Goal: Task Accomplishment & Management: Manage account settings

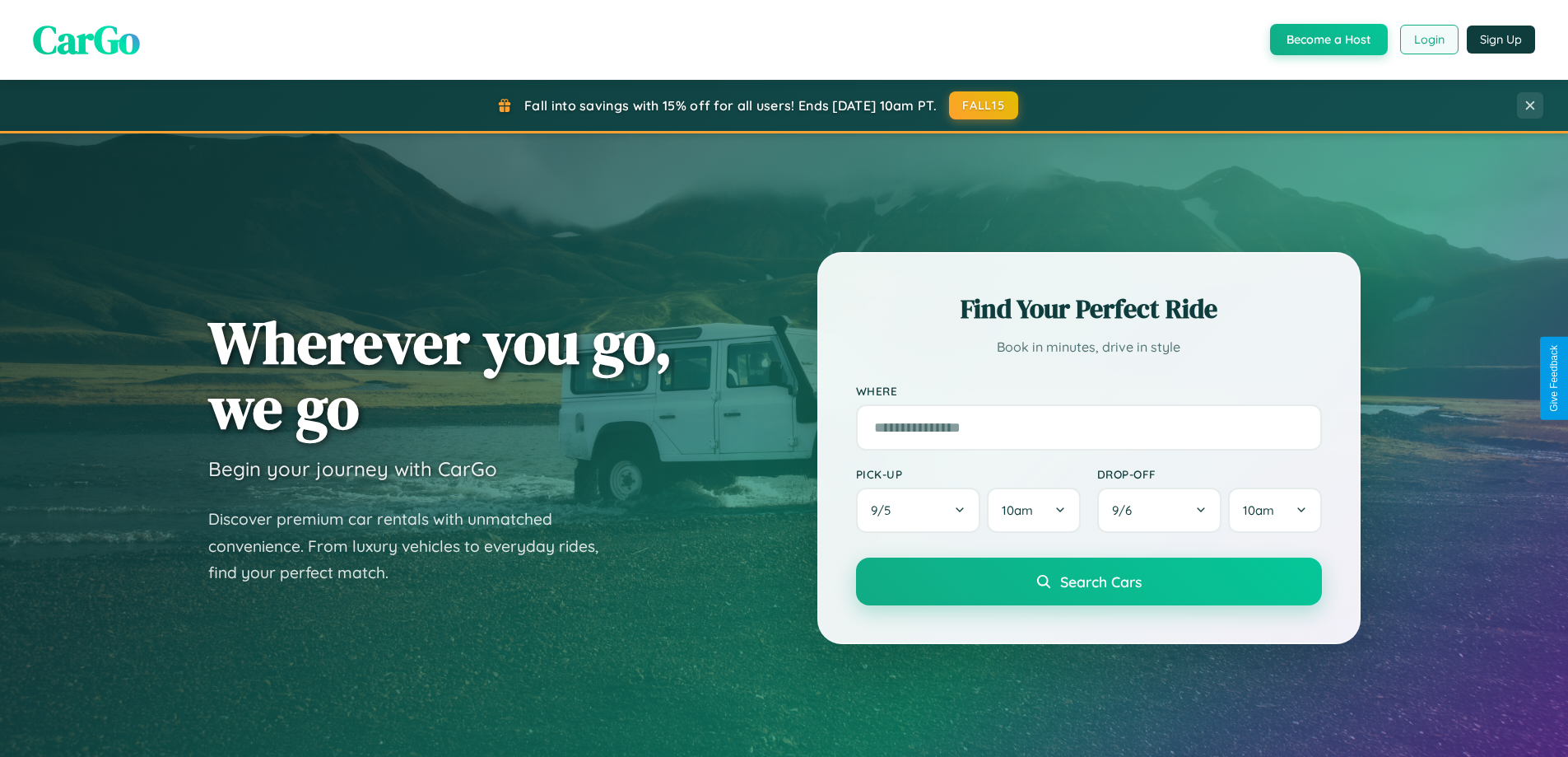
click at [1428, 39] on button "Login" at bounding box center [1429, 39] width 58 height 30
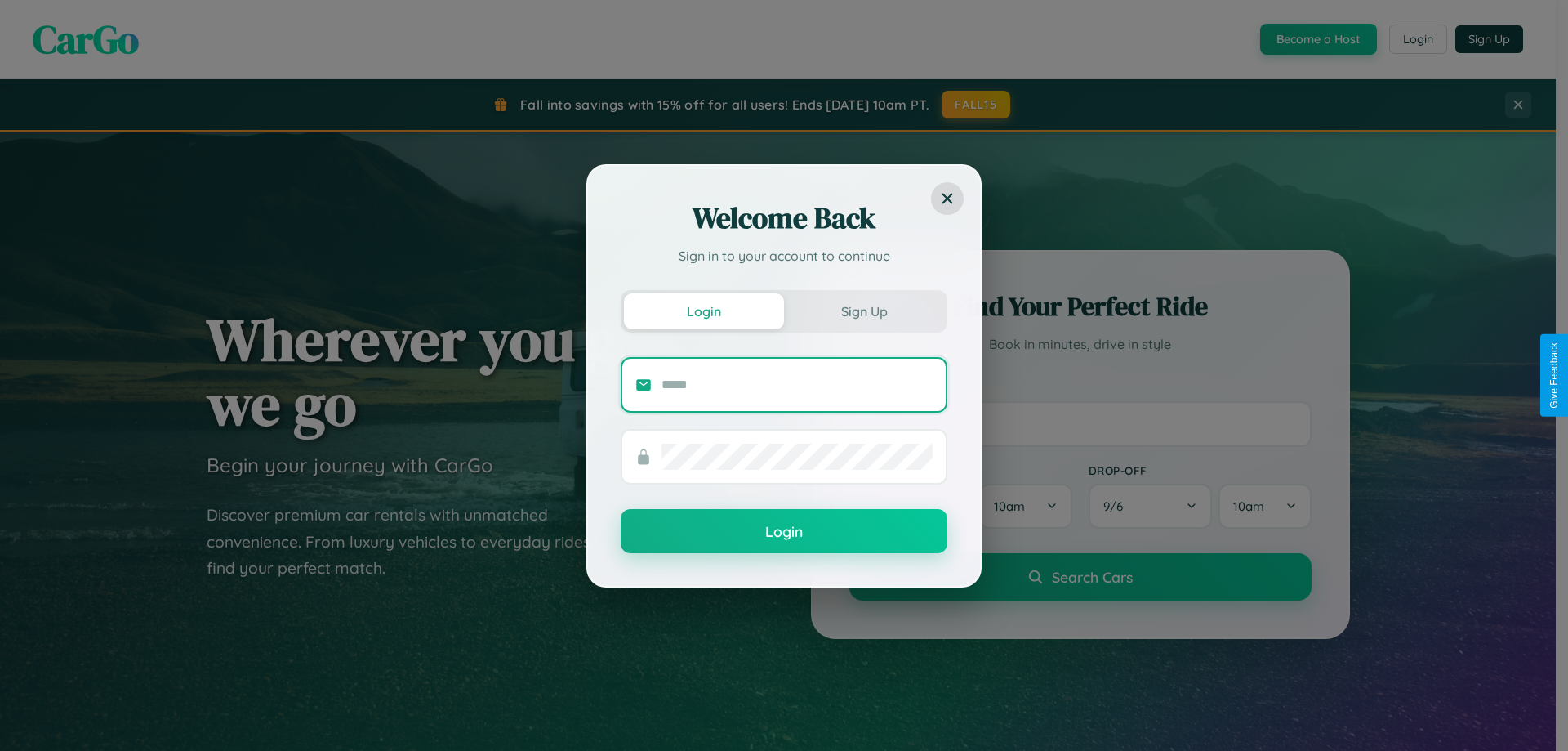
click at [797, 384] on input "text" at bounding box center [797, 385] width 272 height 26
type input "**********"
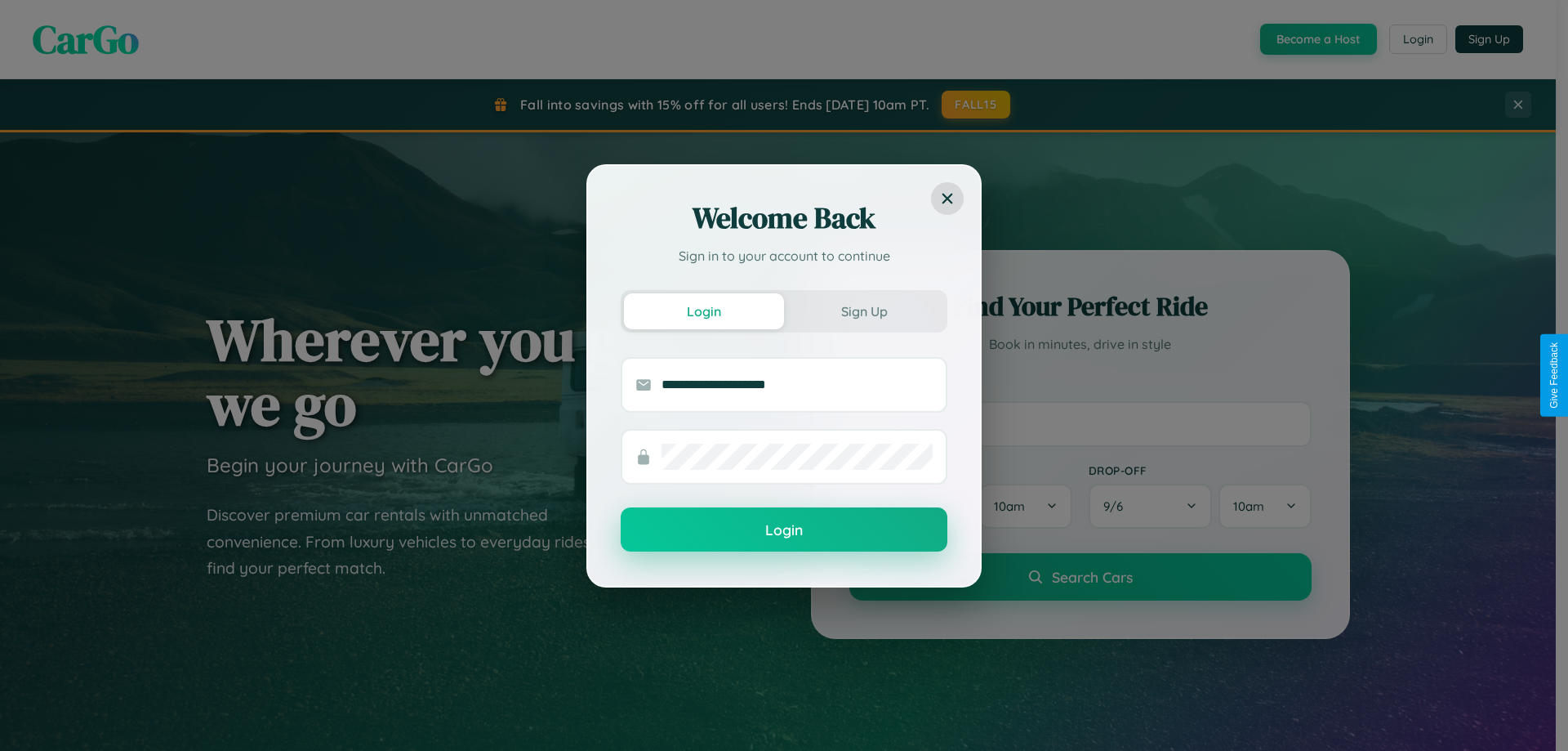
click at [784, 530] on button "Login" at bounding box center [784, 529] width 327 height 44
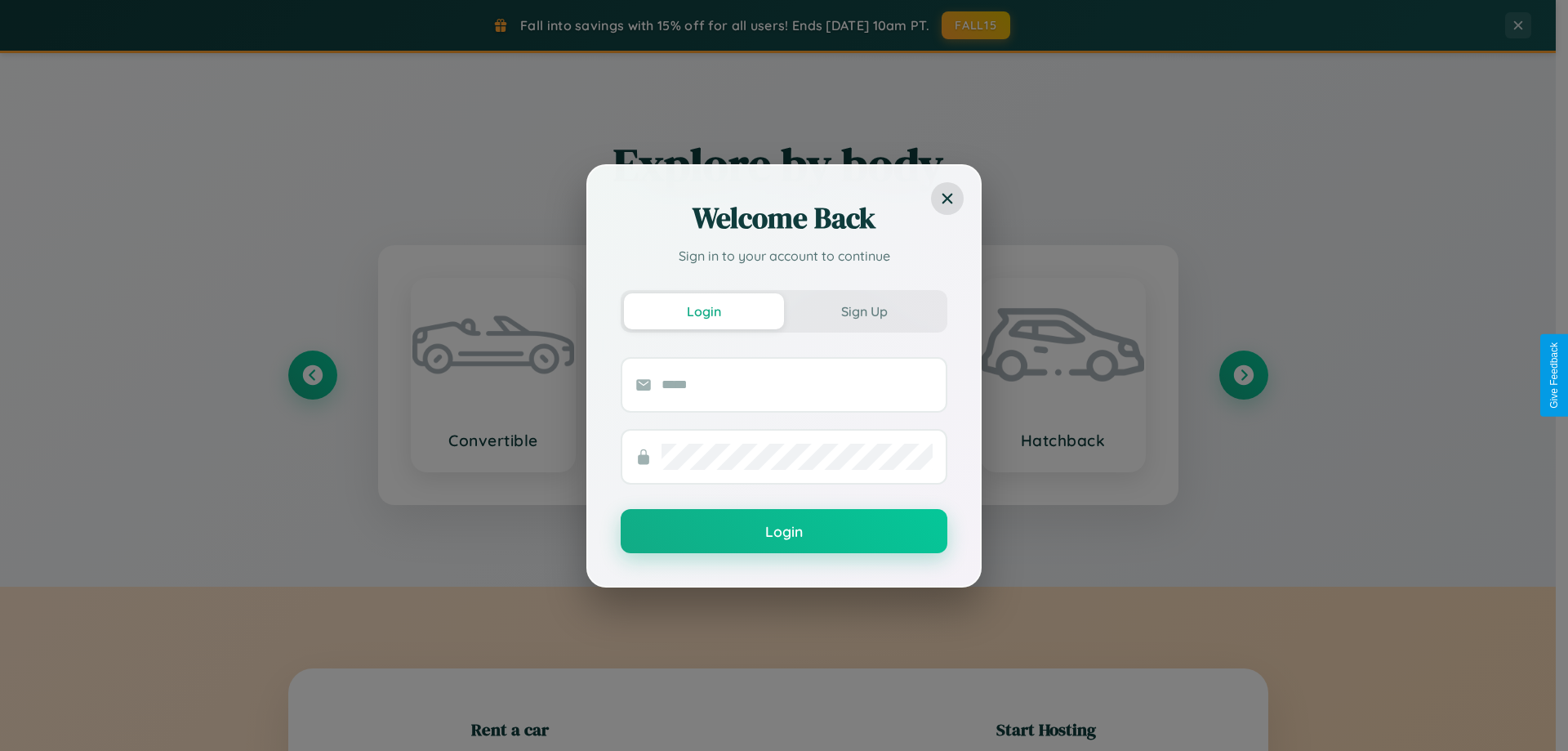
scroll to position [353, 0]
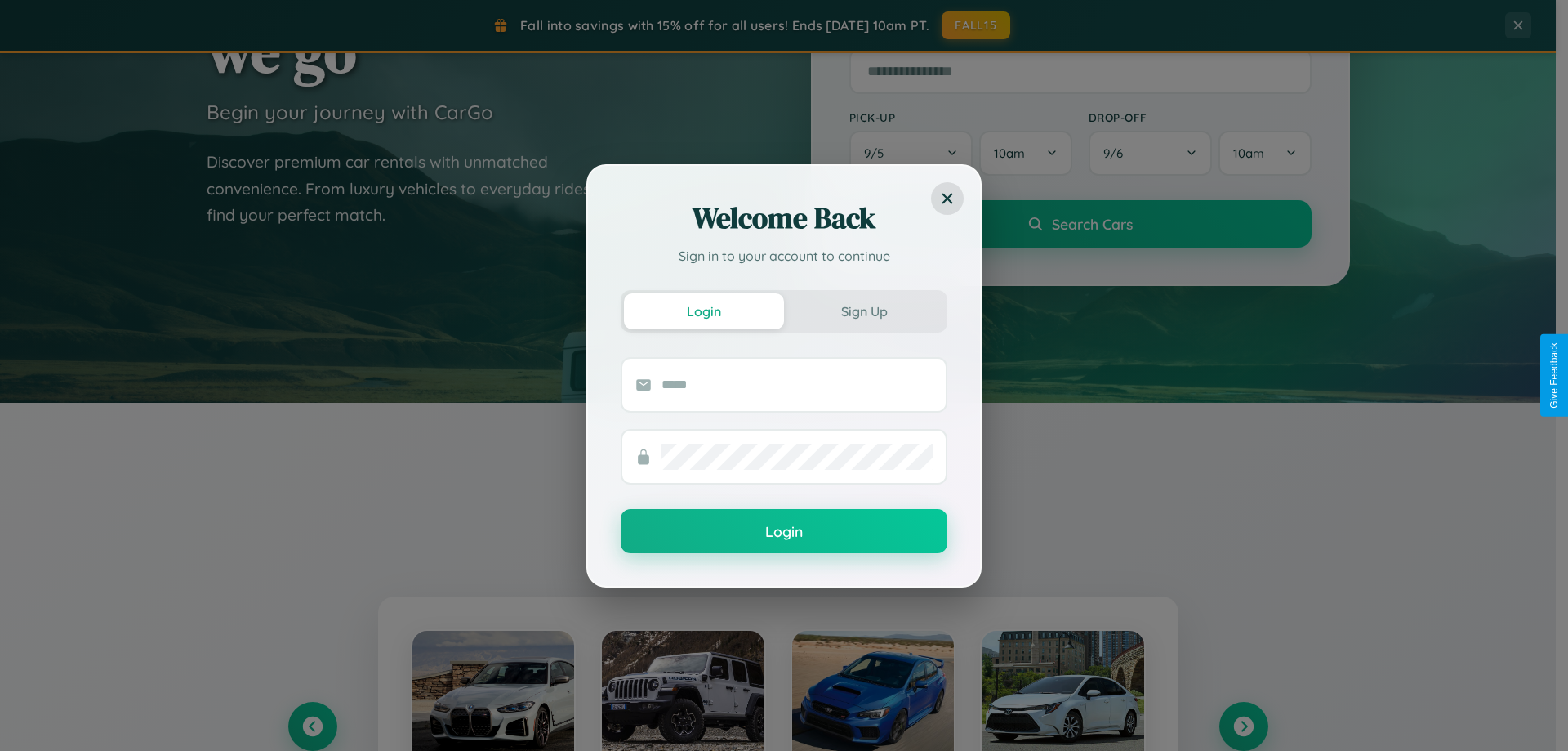
click at [1243, 727] on div "Welcome Back Sign in to your account to continue Login Sign Up Login" at bounding box center [784, 376] width 1568 height 751
click at [312, 727] on div "Welcome Back Sign in to your account to continue Login Sign Up Login" at bounding box center [784, 376] width 1568 height 751
click at [1243, 727] on div "Welcome Back Sign in to your account to continue Login Sign Up Login" at bounding box center [784, 376] width 1568 height 751
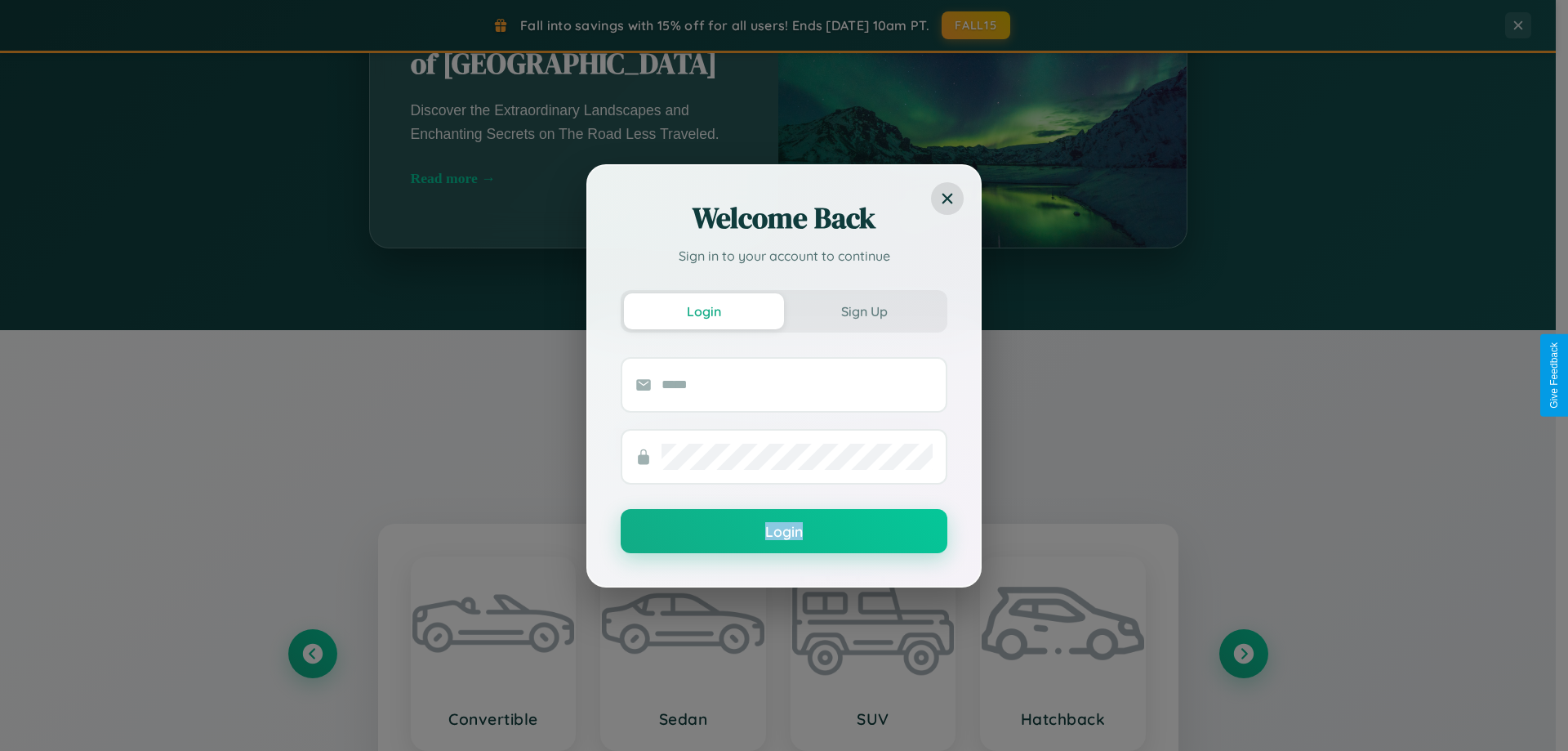
click at [682, 653] on div "Welcome Back Sign in to your account to continue Login Sign Up Login" at bounding box center [784, 376] width 1568 height 751
